Goal: Transaction & Acquisition: Book appointment/travel/reservation

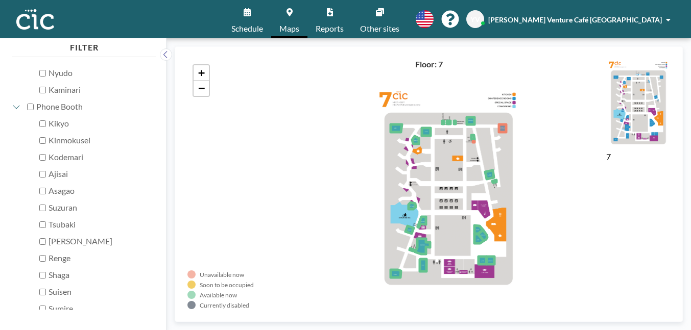
scroll to position [315, 0]
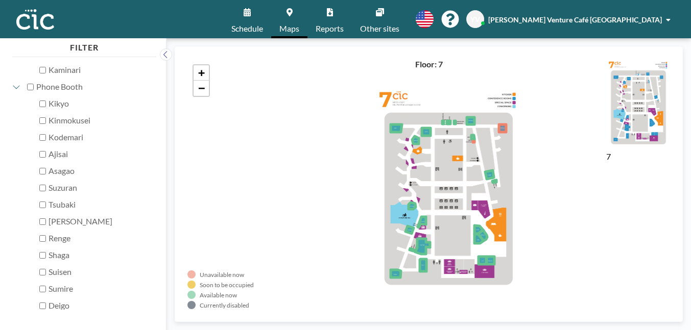
click at [39, 168] on input "Asagao" at bounding box center [42, 171] width 7 height 7
checkbox input "true"
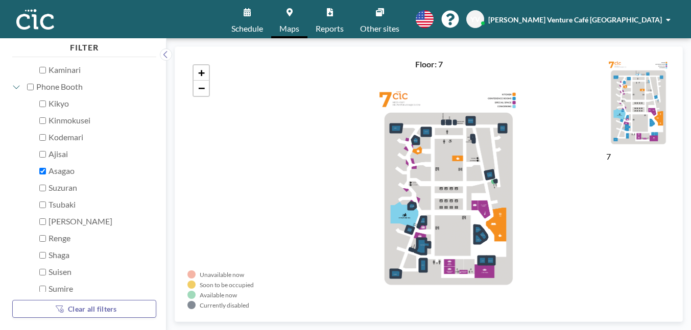
click at [209, 198] on div "+ −" at bounding box center [428, 184] width 482 height 250
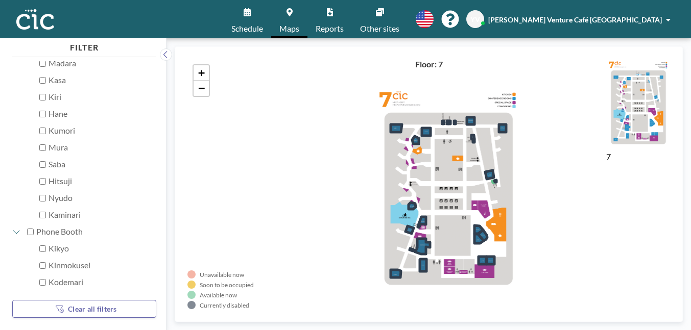
scroll to position [0, 0]
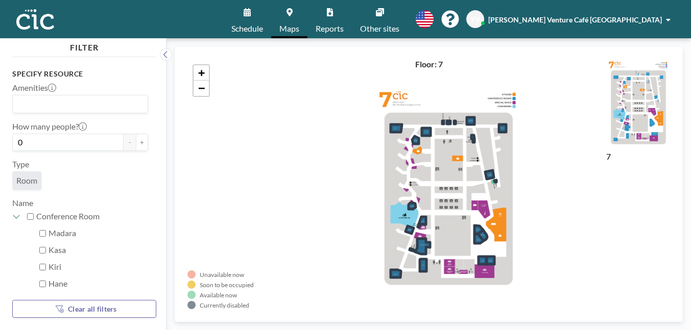
click at [33, 17] on img at bounding box center [35, 19] width 38 height 20
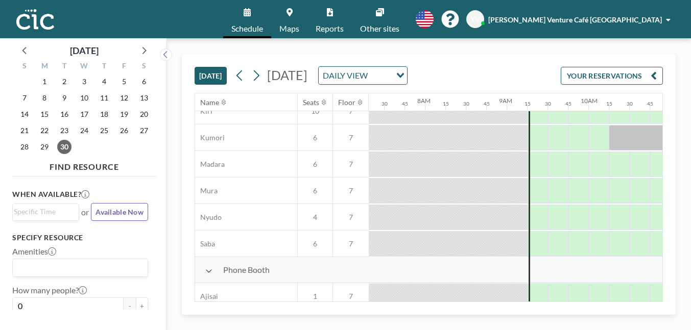
scroll to position [147, 597]
drag, startPoint x: 323, startPoint y: 234, endPoint x: 368, endPoint y: 237, distance: 45.0
click at [530, 309] on div at bounding box center [569, 322] width 78 height 26
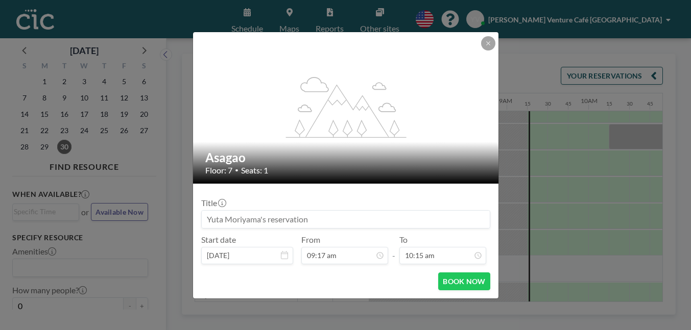
scroll to position [668, 0]
click at [400, 211] on input at bounding box center [346, 219] width 288 height 17
type input "Marketing定例Mtg"
click at [438, 273] on button "BOOK NOW" at bounding box center [464, 282] width 52 height 18
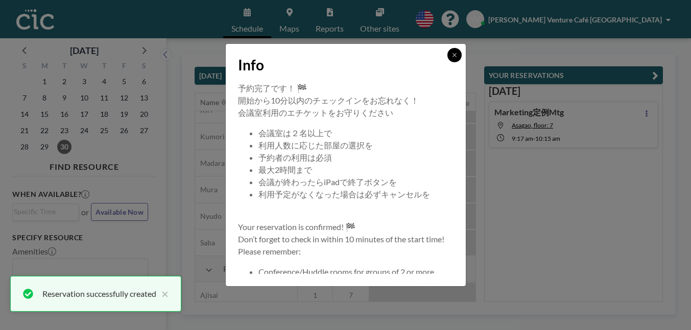
click at [451, 58] on icon at bounding box center [454, 55] width 6 height 6
